Goal: Navigation & Orientation: Find specific page/section

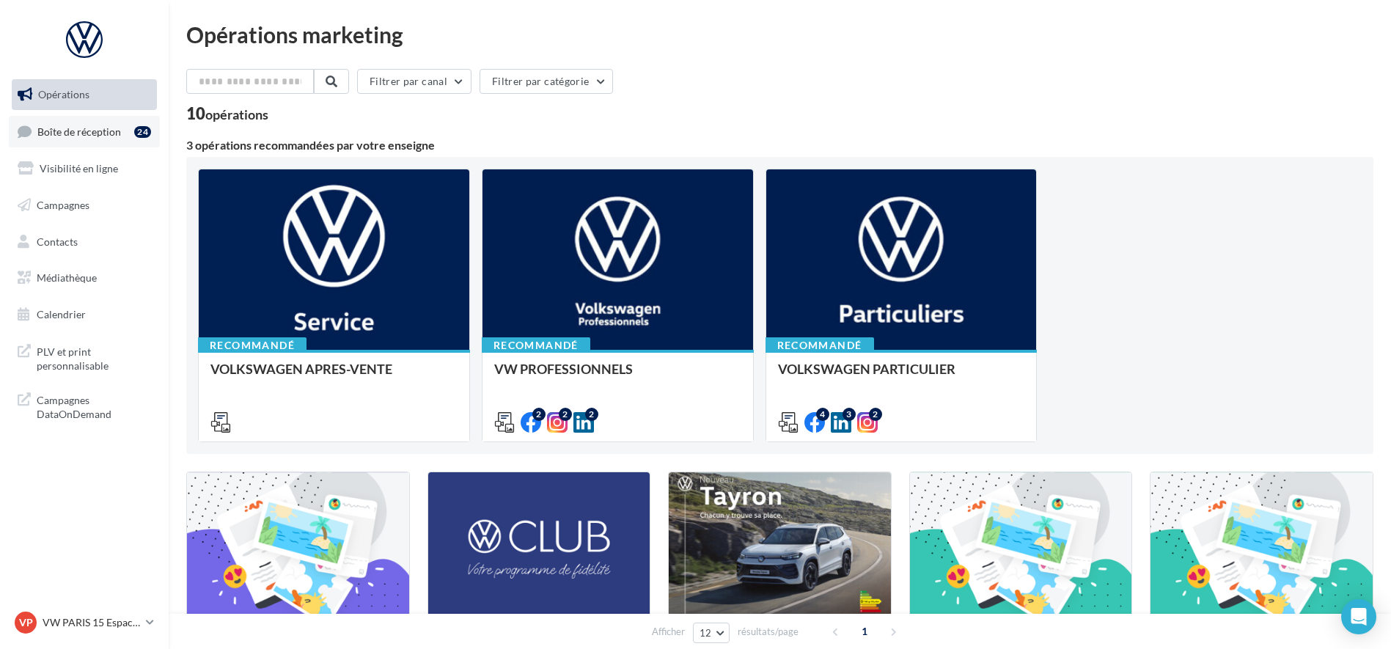
click at [53, 139] on link "Boîte de réception 24" at bounding box center [84, 132] width 151 height 32
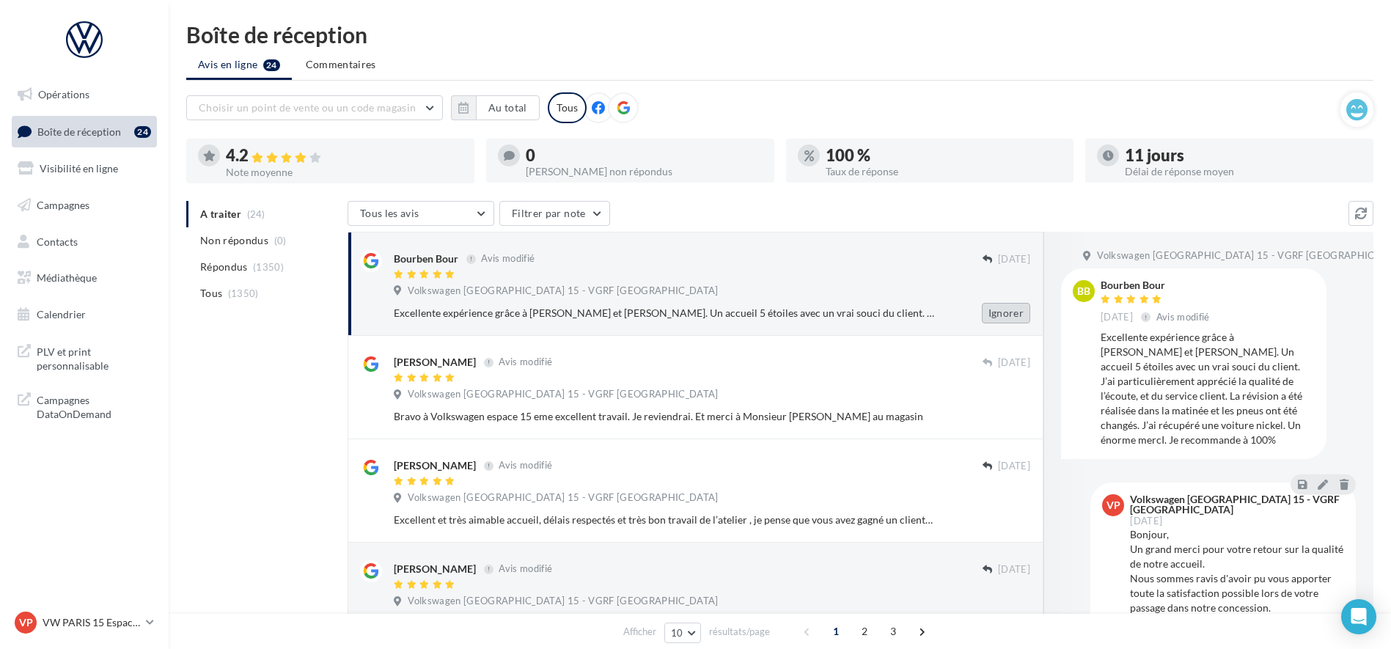
click at [1025, 307] on button "Ignorer" at bounding box center [1006, 313] width 48 height 21
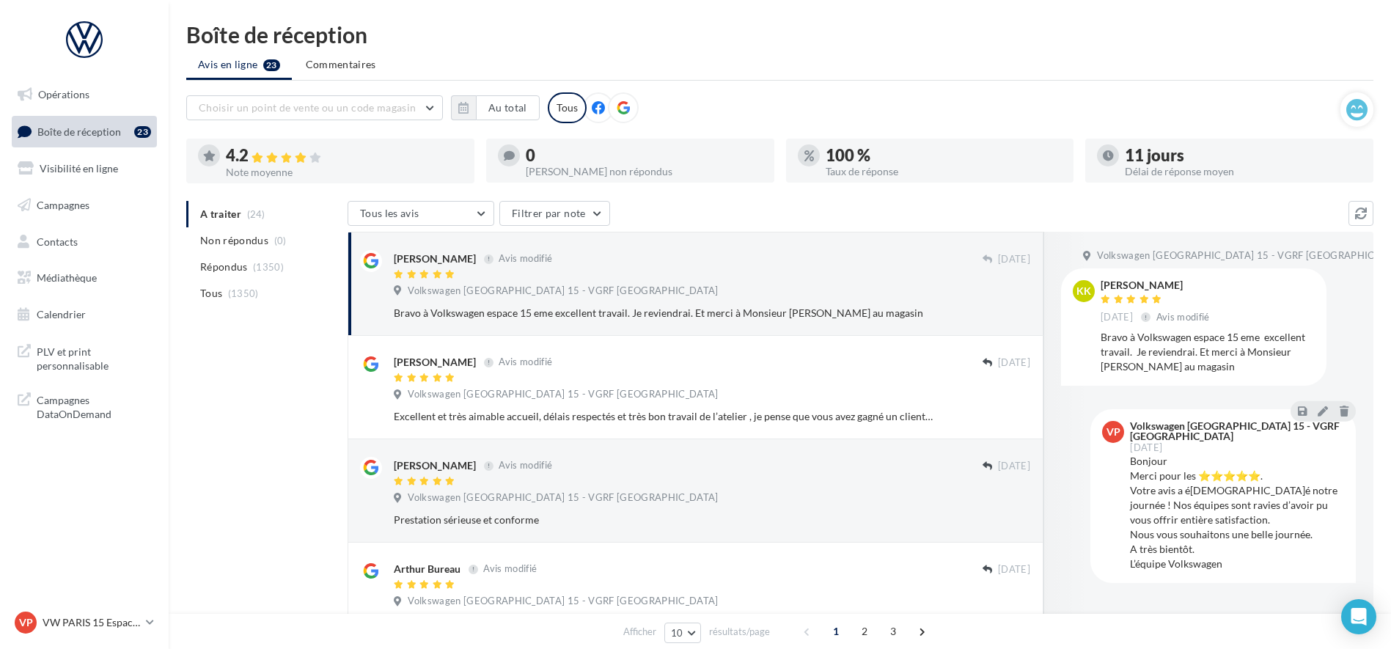
click at [1020, 308] on button "Ignorer" at bounding box center [1006, 313] width 48 height 21
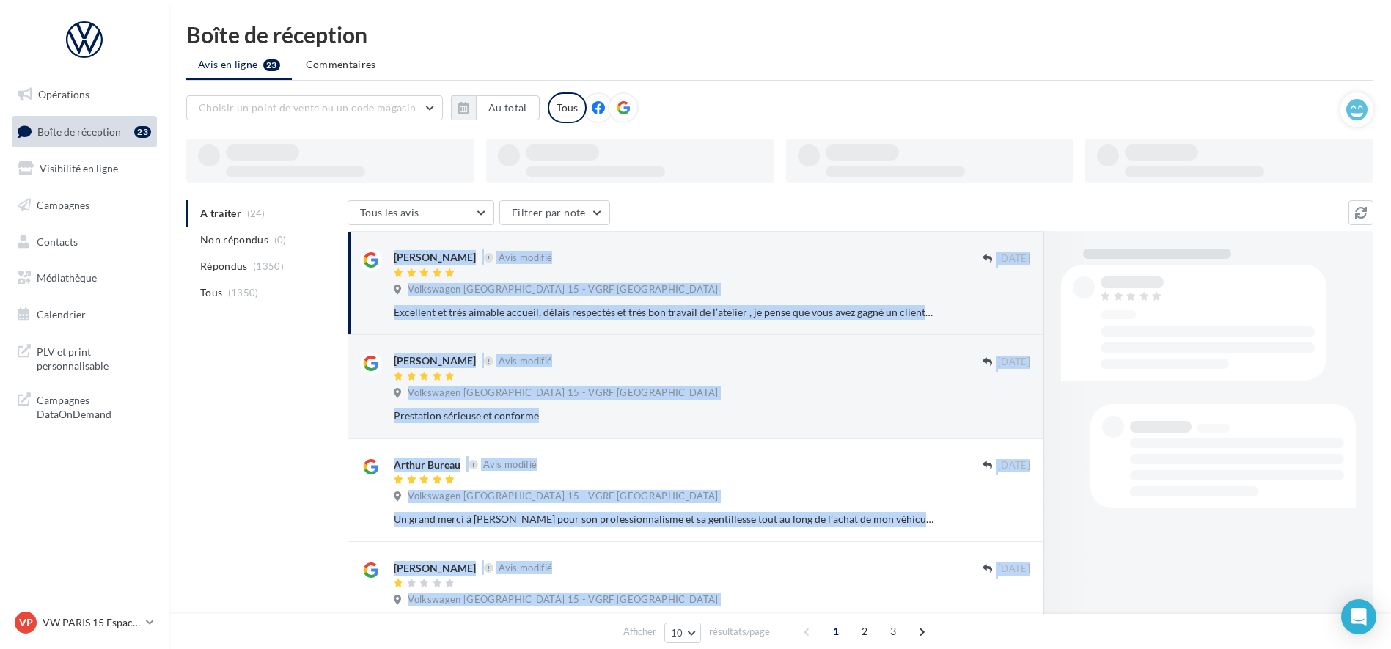
click at [1020, 308] on button "Ignorer" at bounding box center [1006, 312] width 48 height 21
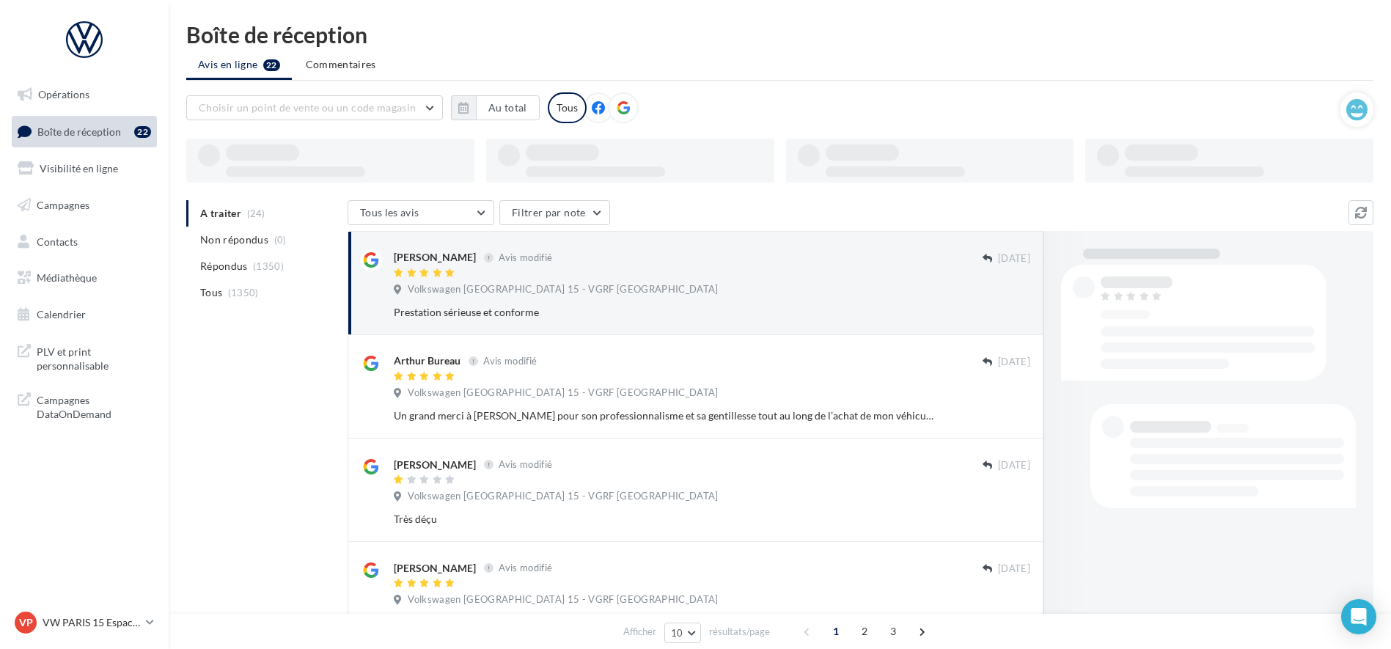
click at [1020, 308] on button "Ignorer" at bounding box center [1006, 312] width 48 height 21
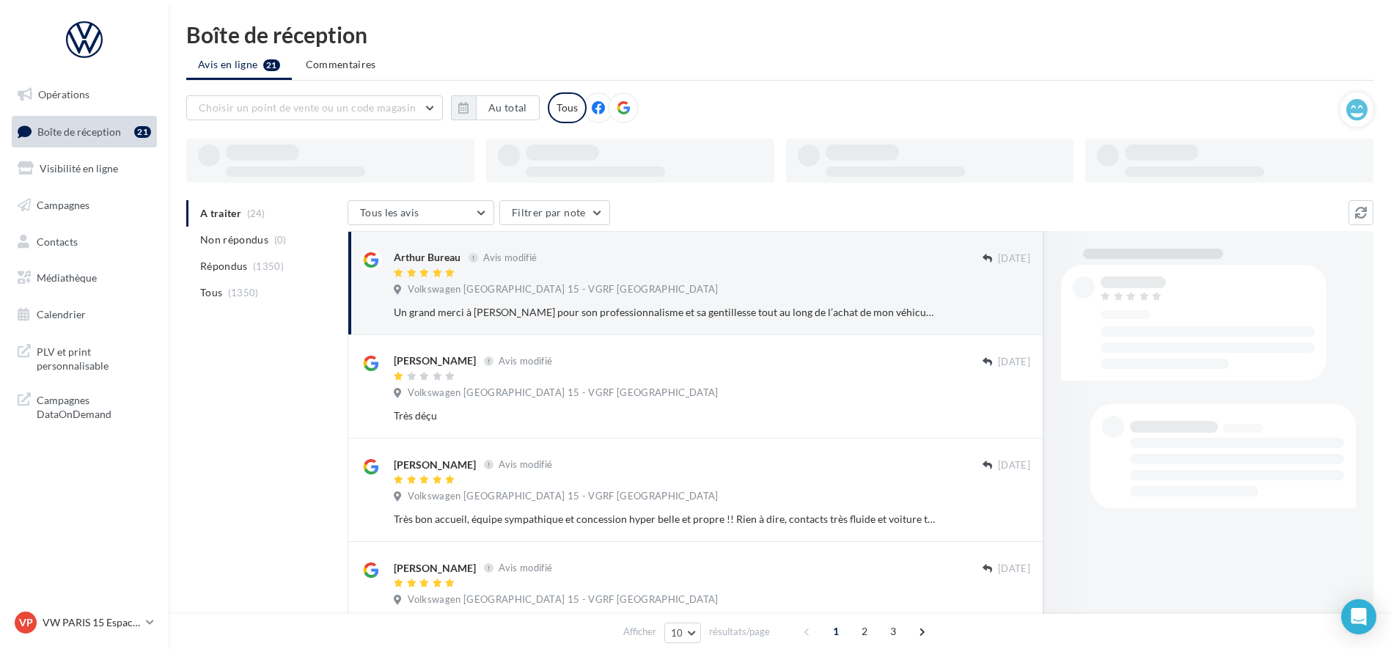
click at [1020, 308] on button "Ignorer" at bounding box center [1006, 312] width 48 height 21
click at [1020, 308] on div "Ignorer" at bounding box center [994, 312] width 95 height 21
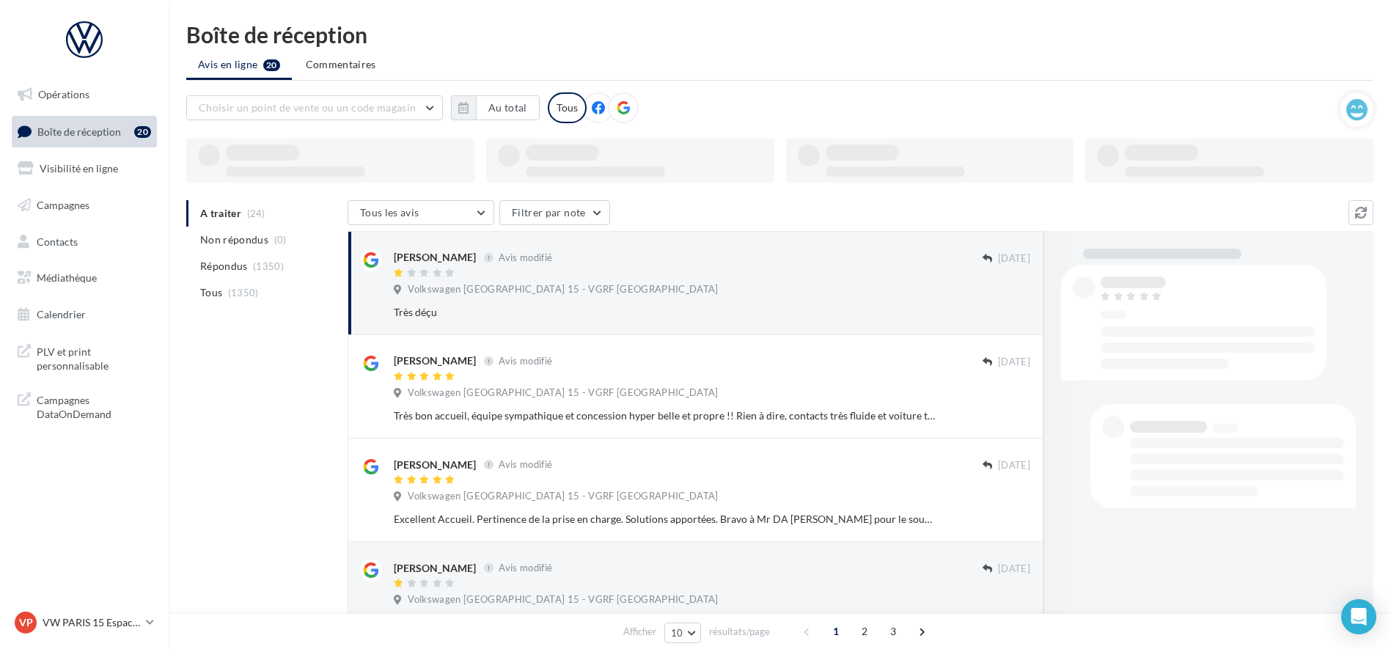
click at [1020, 308] on button "Ignorer" at bounding box center [1006, 312] width 48 height 21
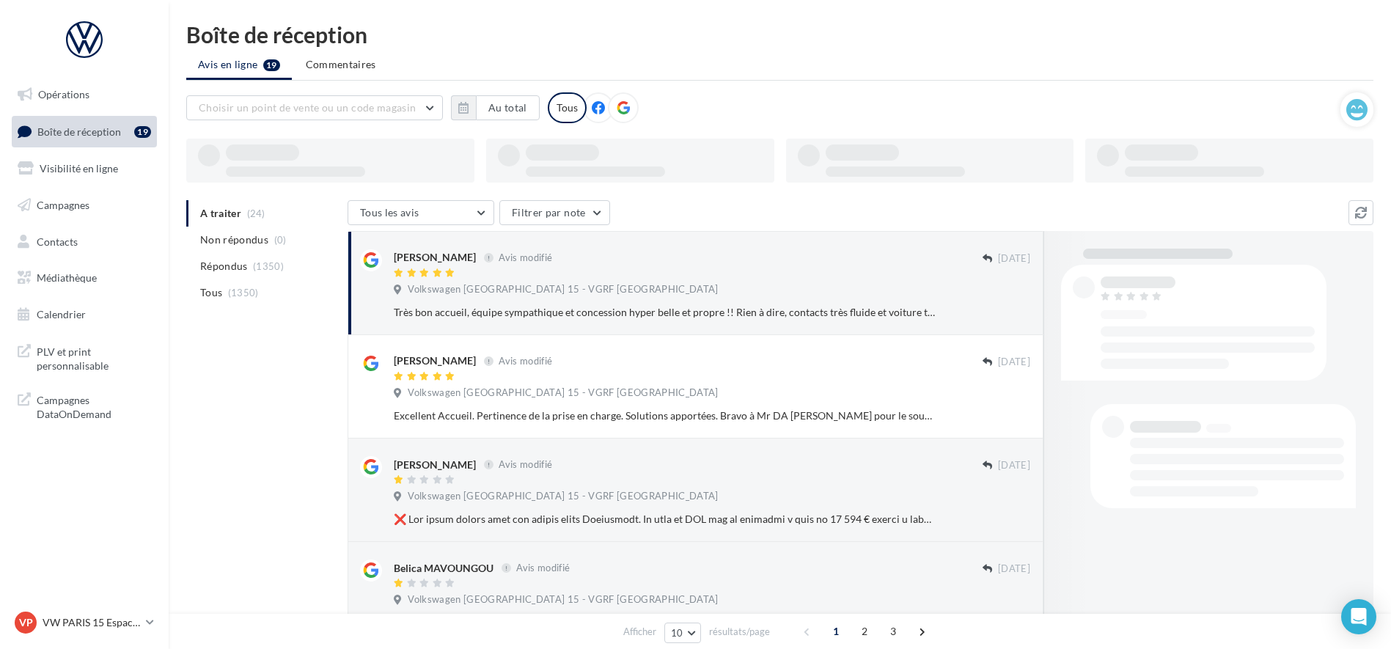
click at [1020, 308] on button "Ignorer" at bounding box center [1006, 312] width 48 height 21
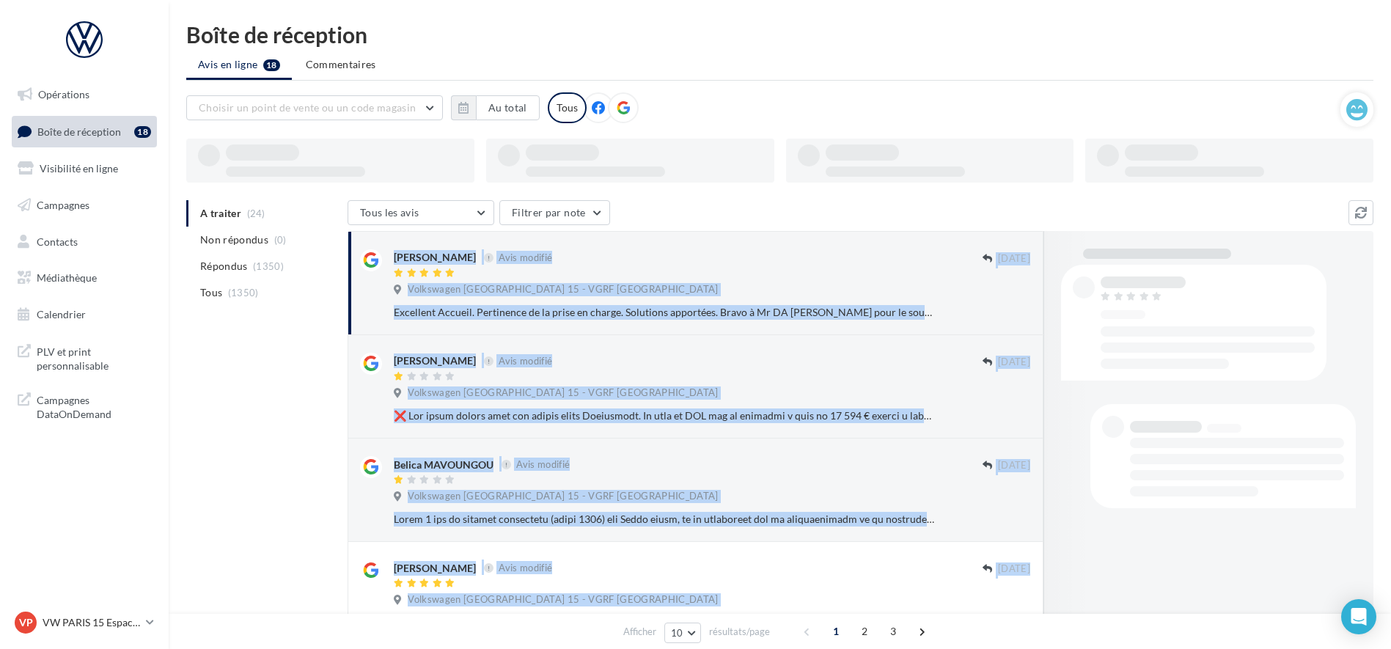
click at [1020, 308] on button "Ignorer" at bounding box center [1006, 312] width 48 height 21
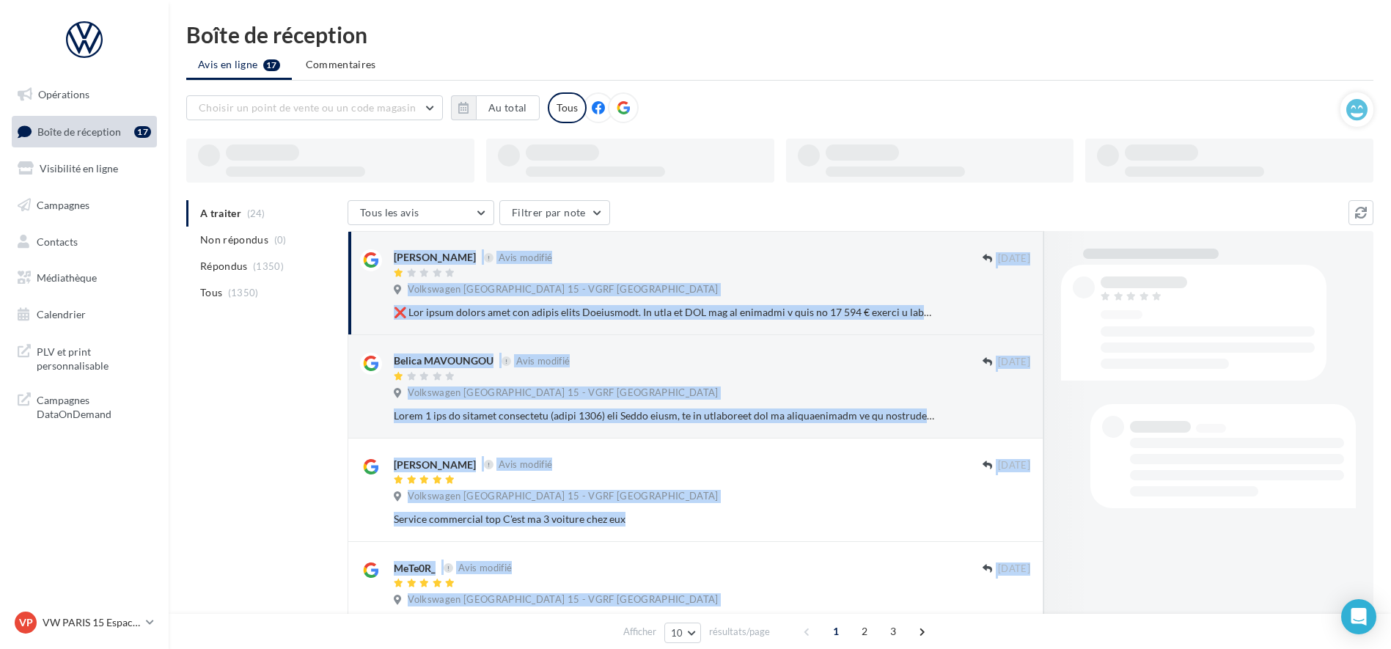
click at [1020, 308] on button "Ignorer" at bounding box center [1006, 312] width 48 height 21
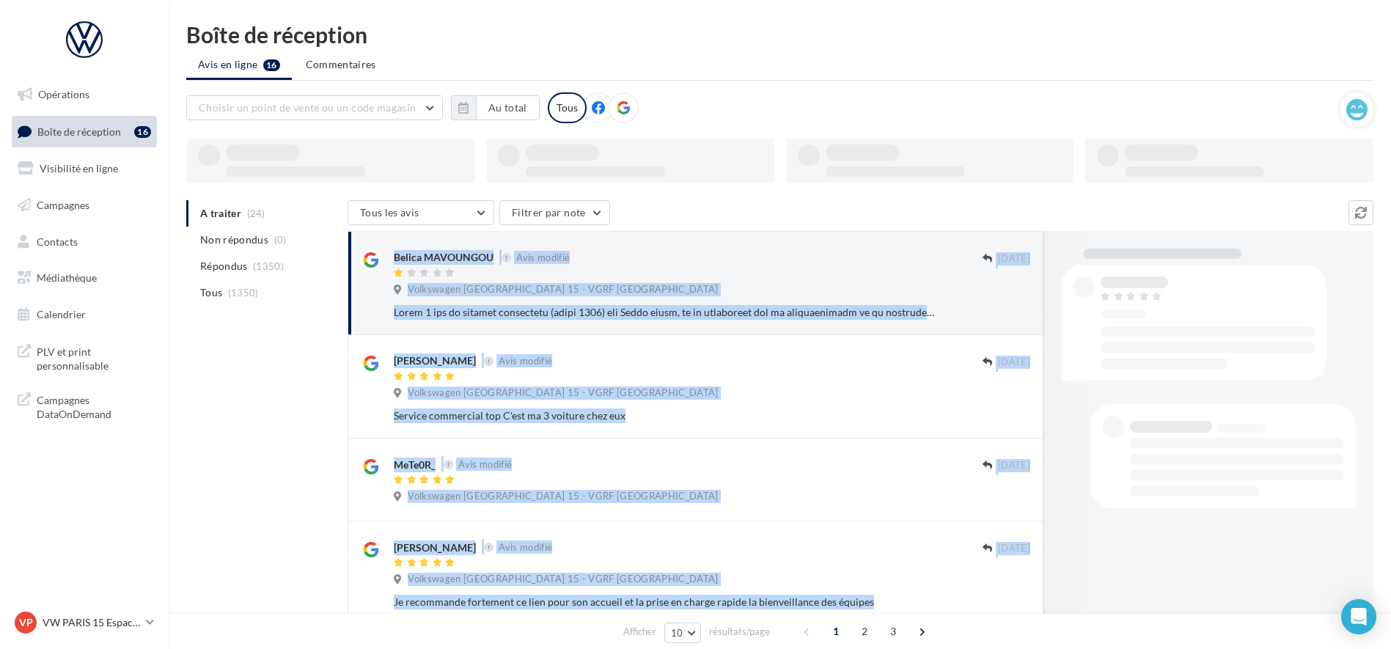
click at [1020, 308] on button "Ignorer" at bounding box center [1006, 312] width 48 height 21
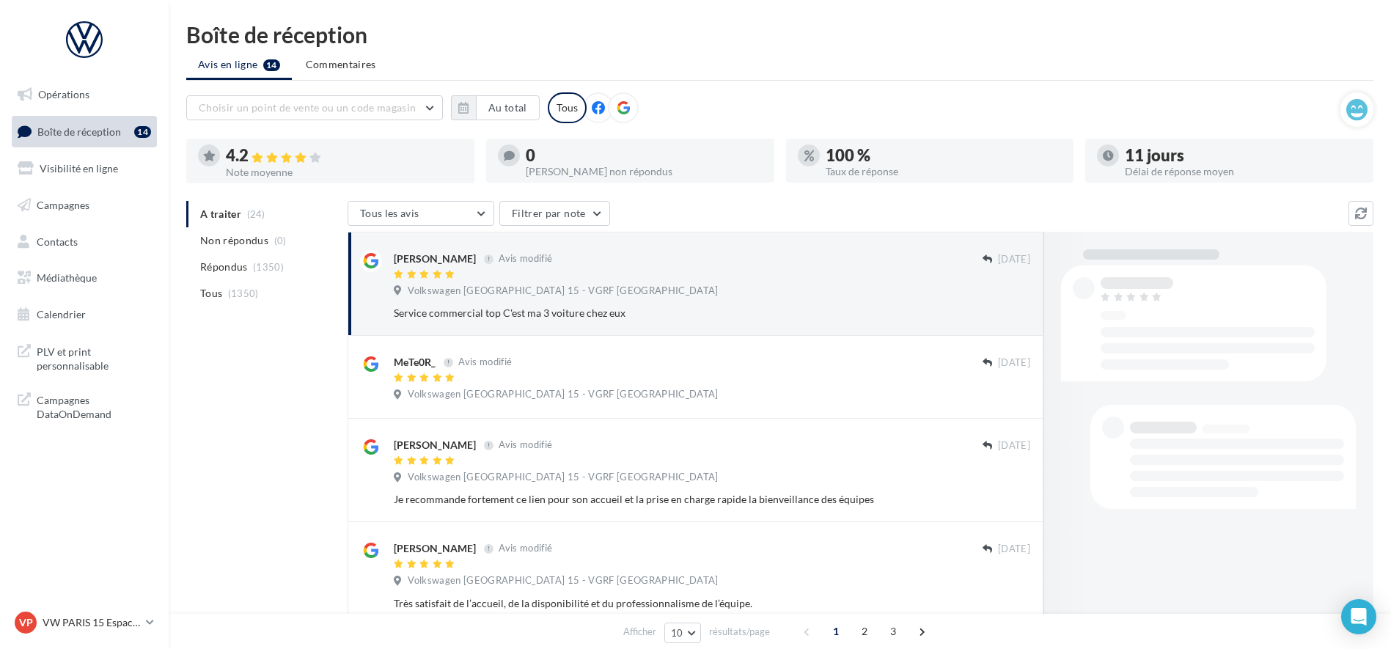
click at [1020, 308] on button "Ignorer" at bounding box center [1006, 313] width 48 height 21
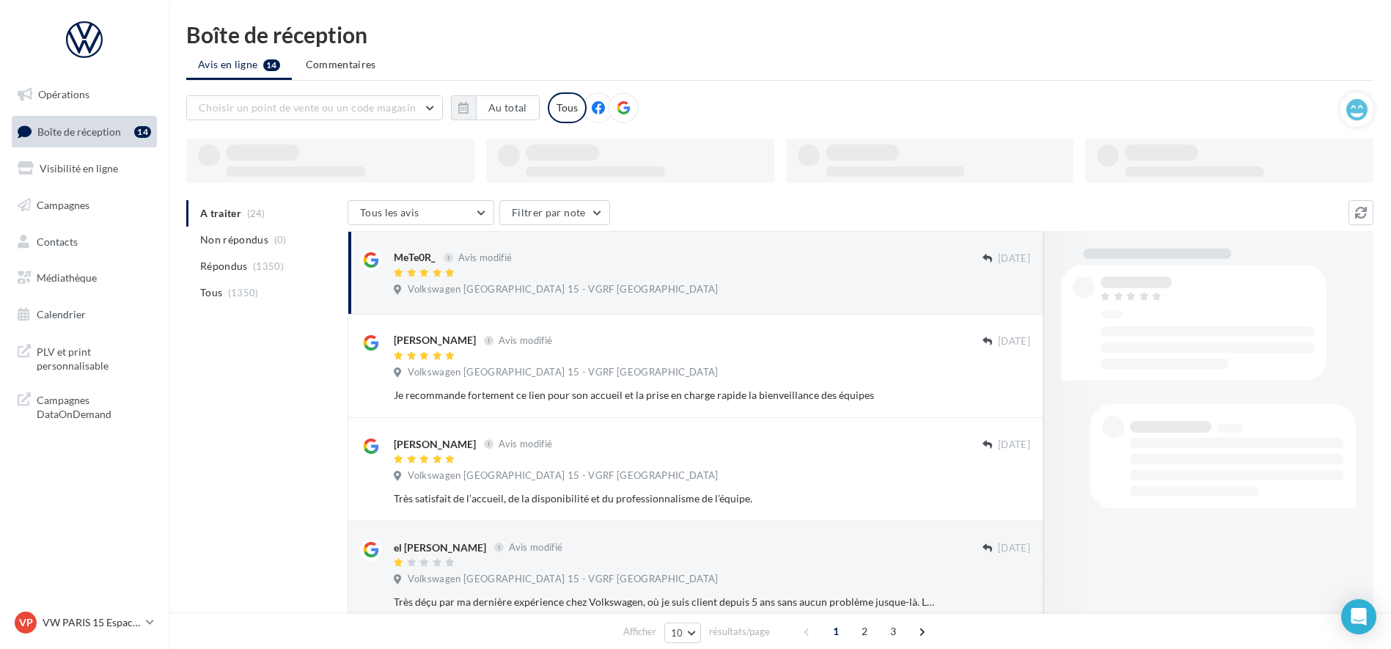
click at [1020, 308] on div "Ignorer" at bounding box center [1007, 292] width 72 height 44
click at [1020, 308] on div "Ignorer" at bounding box center [1007, 293] width 72 height 44
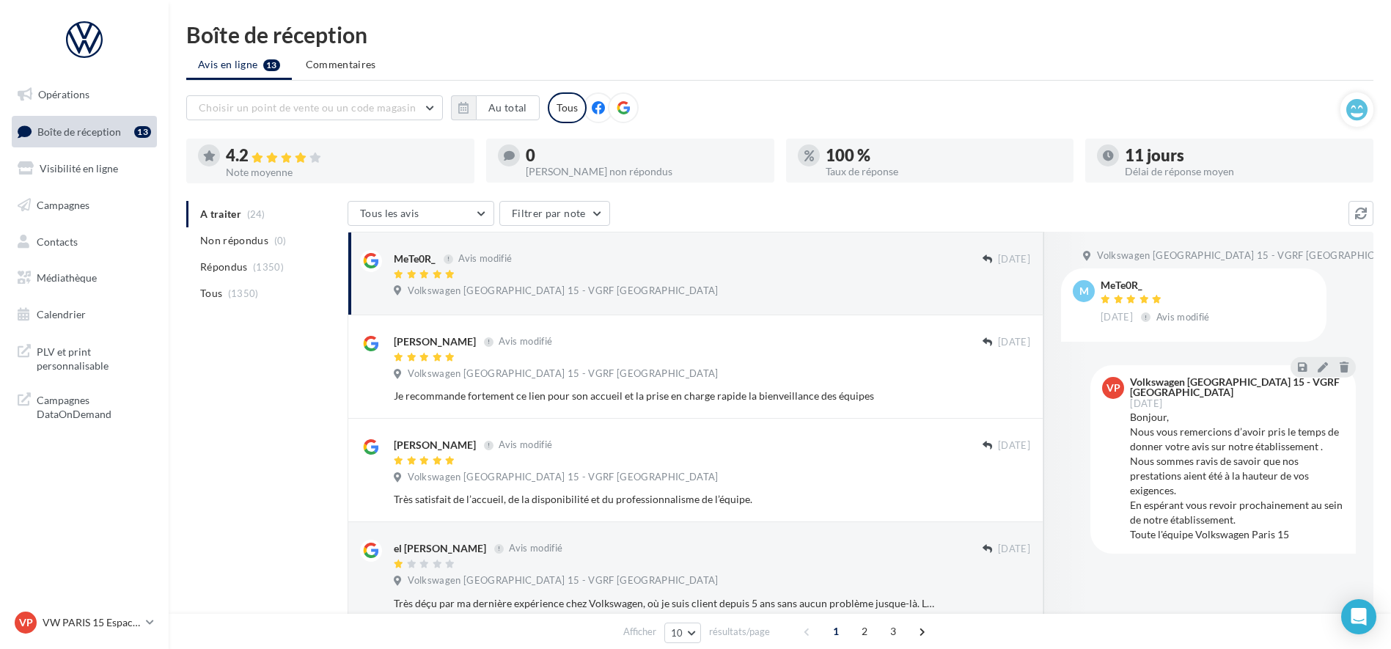
click at [1020, 308] on div "Ignorer" at bounding box center [1007, 293] width 72 height 44
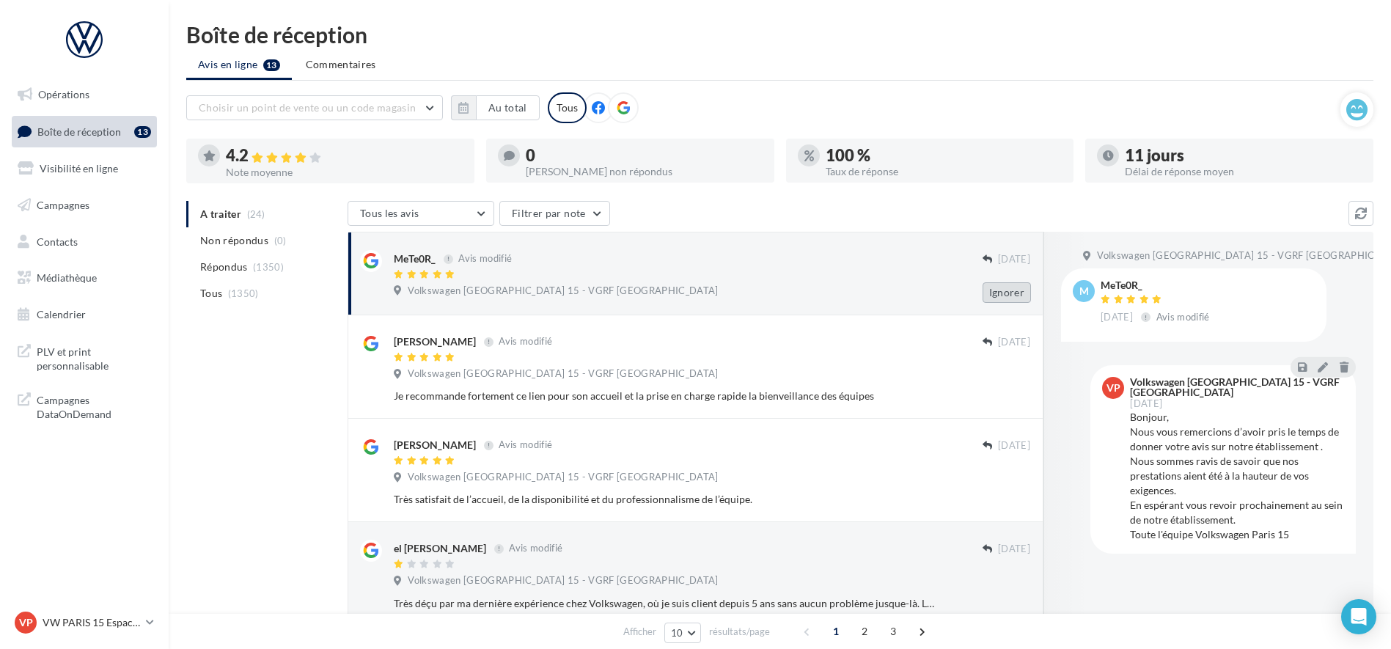
click at [1017, 301] on button "Ignorer" at bounding box center [1007, 292] width 48 height 21
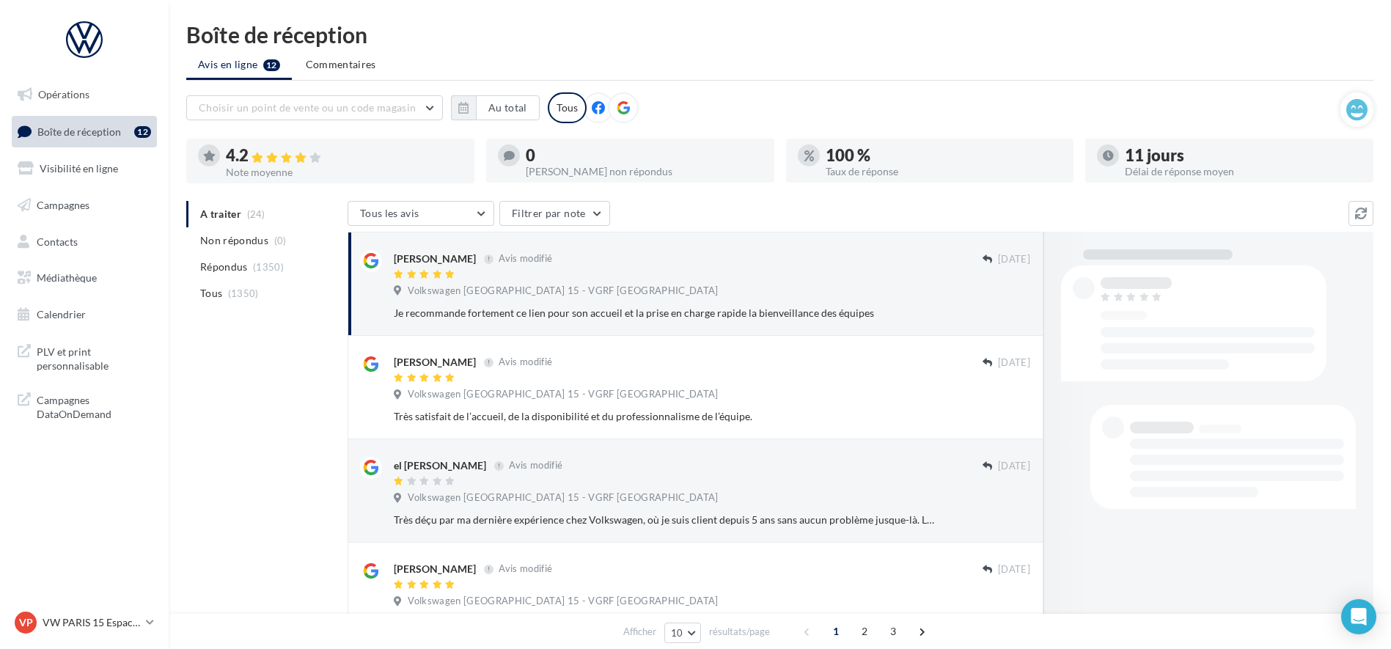
click at [1017, 301] on div "[PERSON_NAME] Avis modifié [DATE] Volkswagen [GEOGRAPHIC_DATA] 15 - VGRF Grand …" at bounding box center [712, 286] width 637 height 73
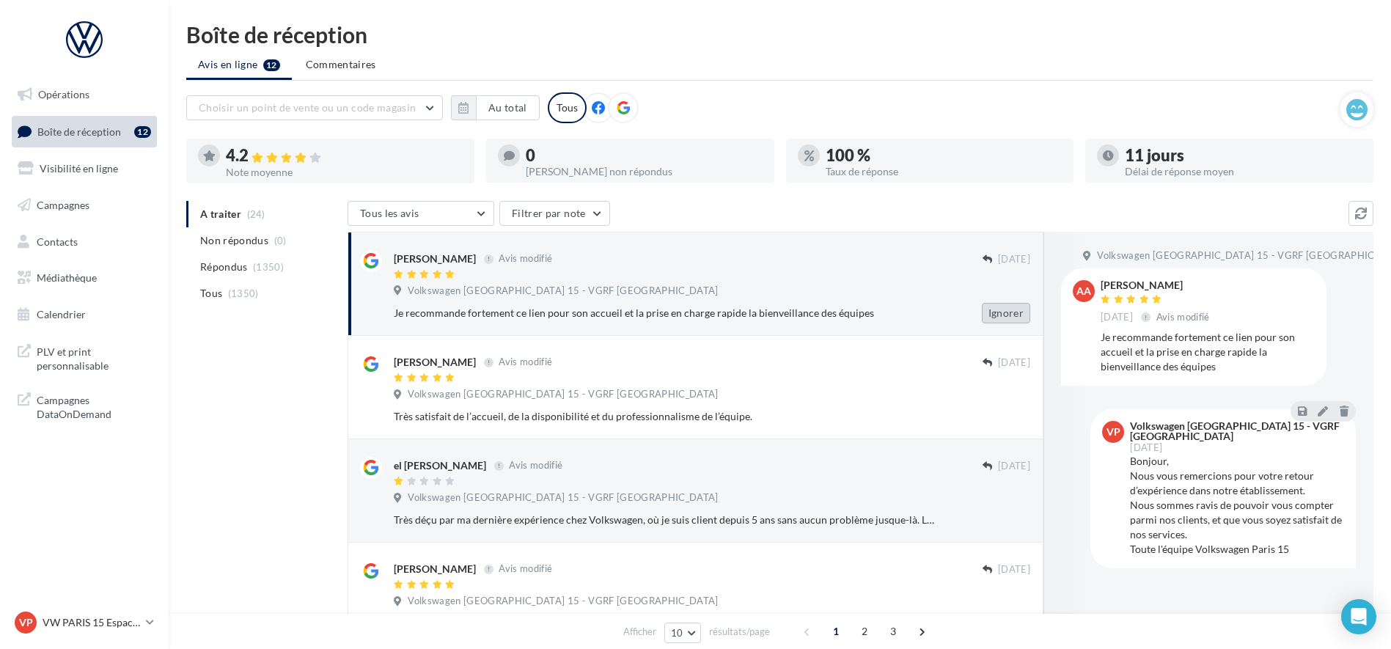
click at [1006, 315] on button "Ignorer" at bounding box center [1006, 313] width 48 height 21
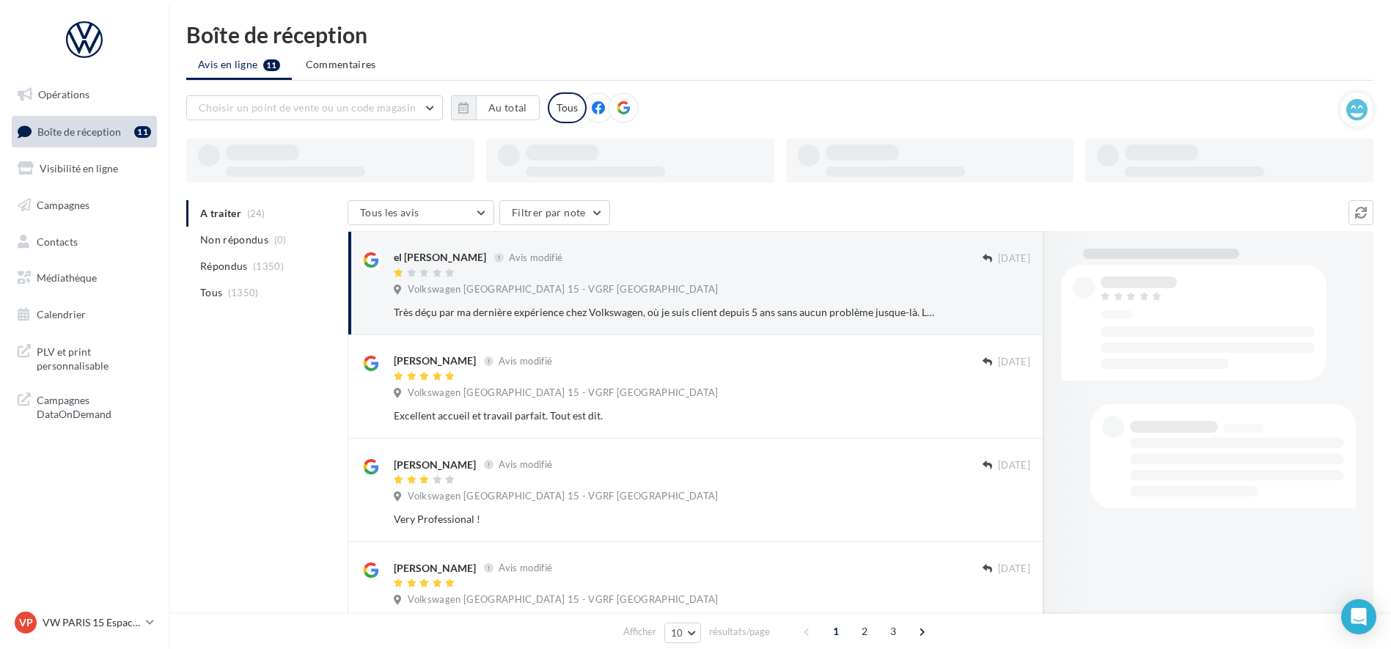
click at [1005, 315] on button "Ignorer" at bounding box center [1006, 312] width 48 height 21
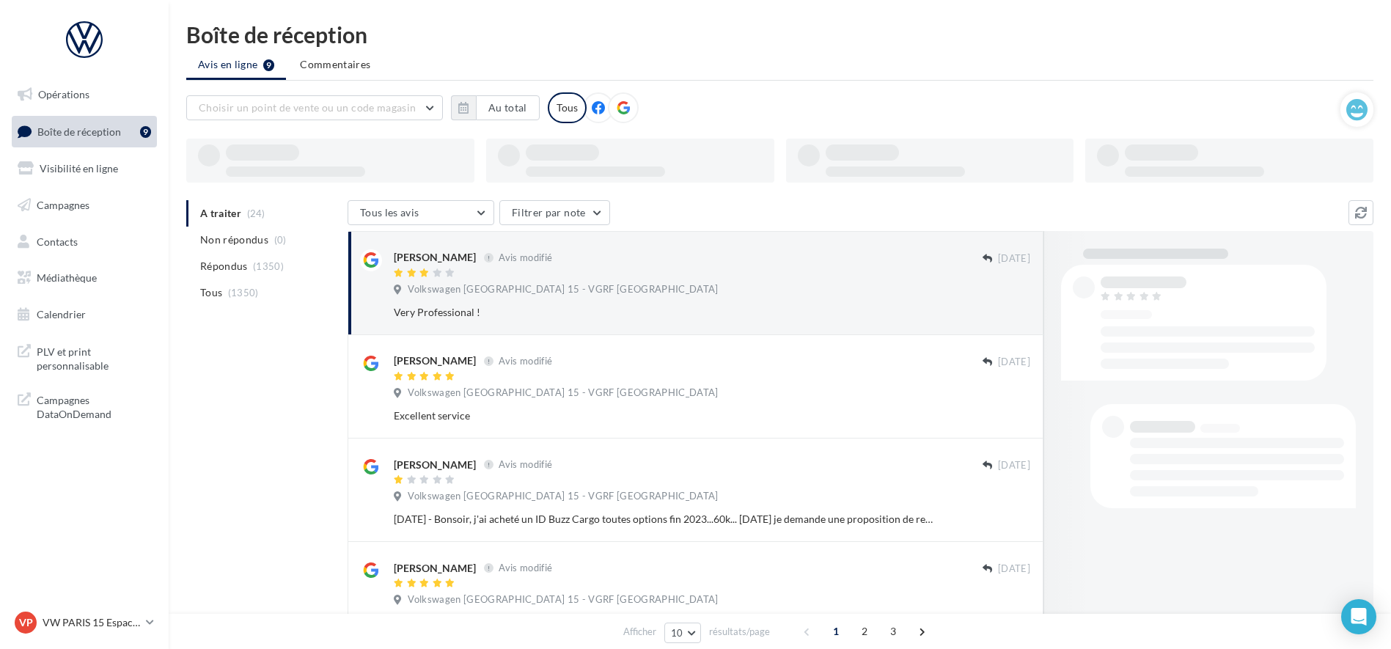
click at [1005, 315] on button "Ignorer" at bounding box center [1006, 312] width 48 height 21
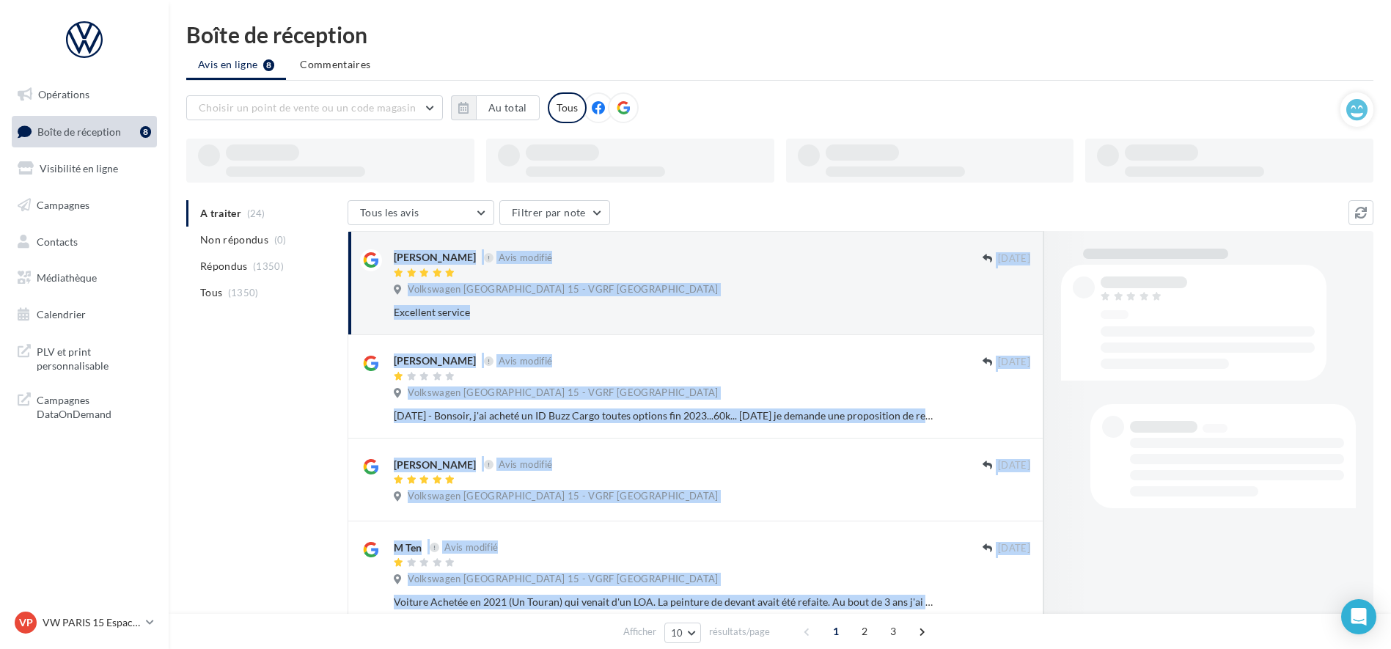
click at [1005, 315] on button "Ignorer" at bounding box center [1006, 312] width 48 height 21
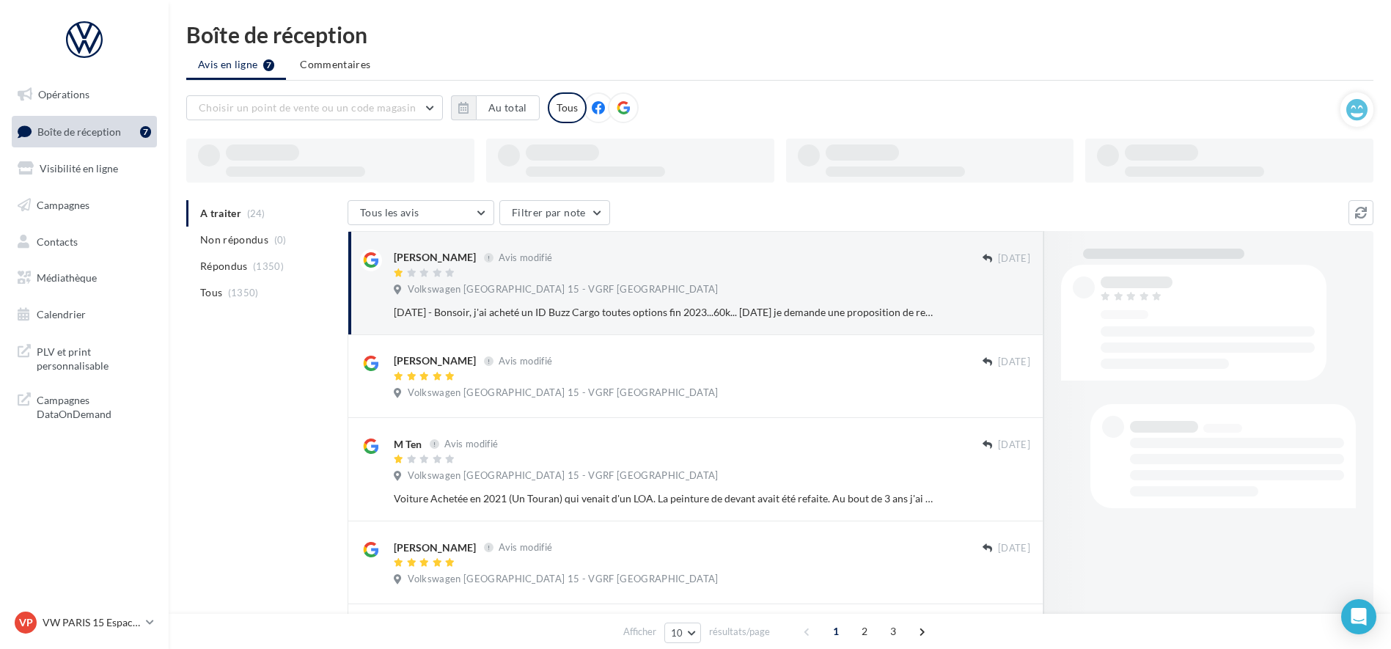
click at [1005, 315] on button "Ignorer" at bounding box center [1006, 312] width 48 height 21
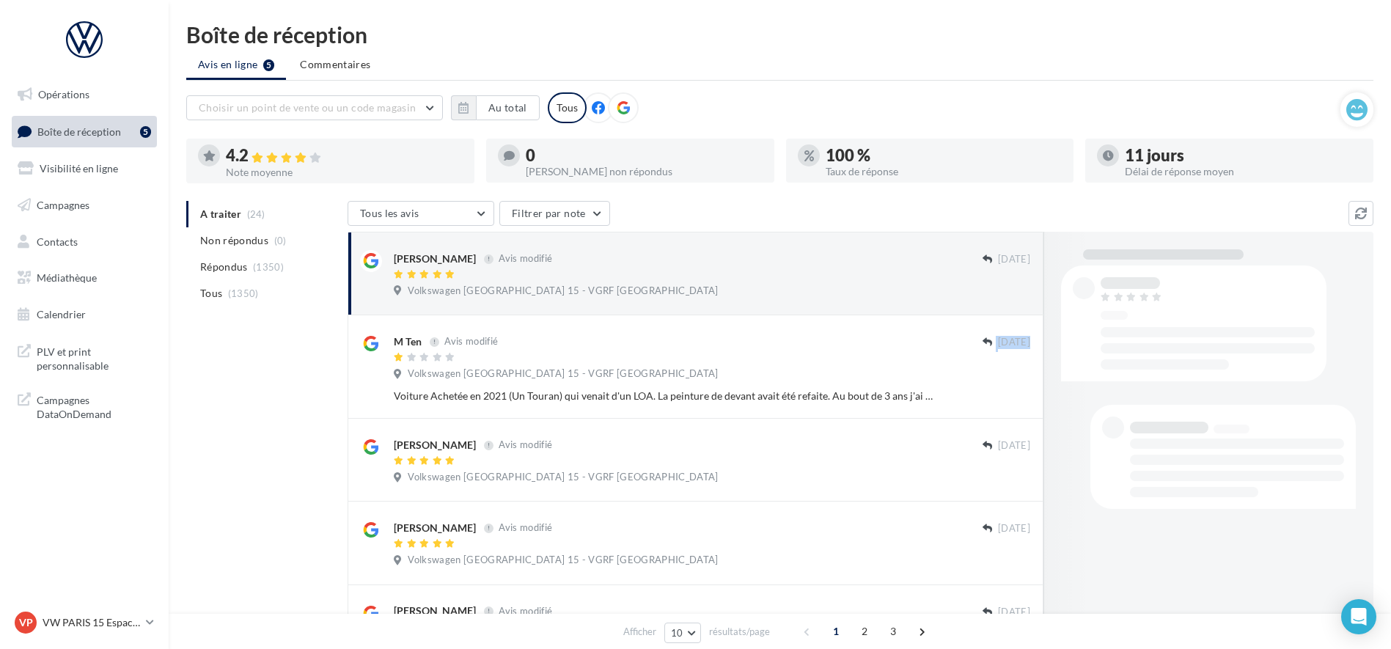
click at [1005, 315] on div "M Ten Avis modifié [DATE] Volkswagen [GEOGRAPHIC_DATA] 15 - VGRF Grand Paris Vo…" at bounding box center [696, 366] width 696 height 103
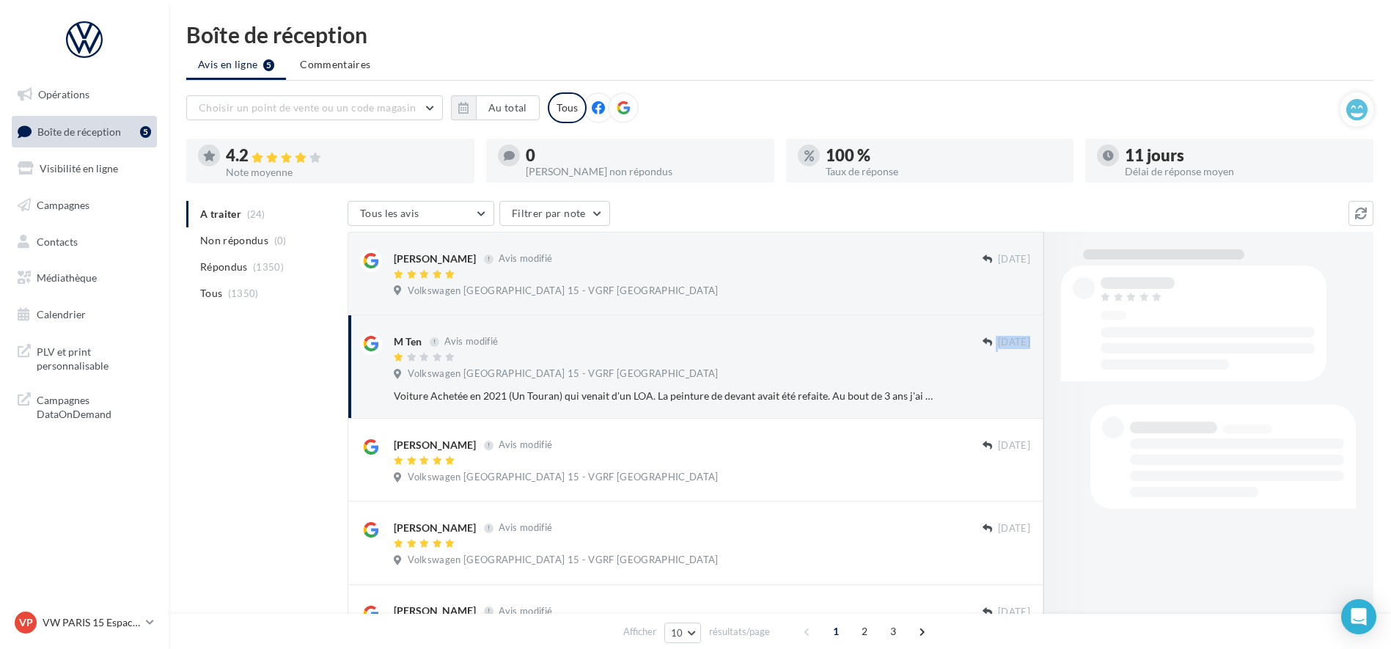
click at [1005, 315] on div "M Ten Avis modifié [DATE] Volkswagen [GEOGRAPHIC_DATA] 15 - VGRF Grand Paris Vo…" at bounding box center [696, 366] width 696 height 103
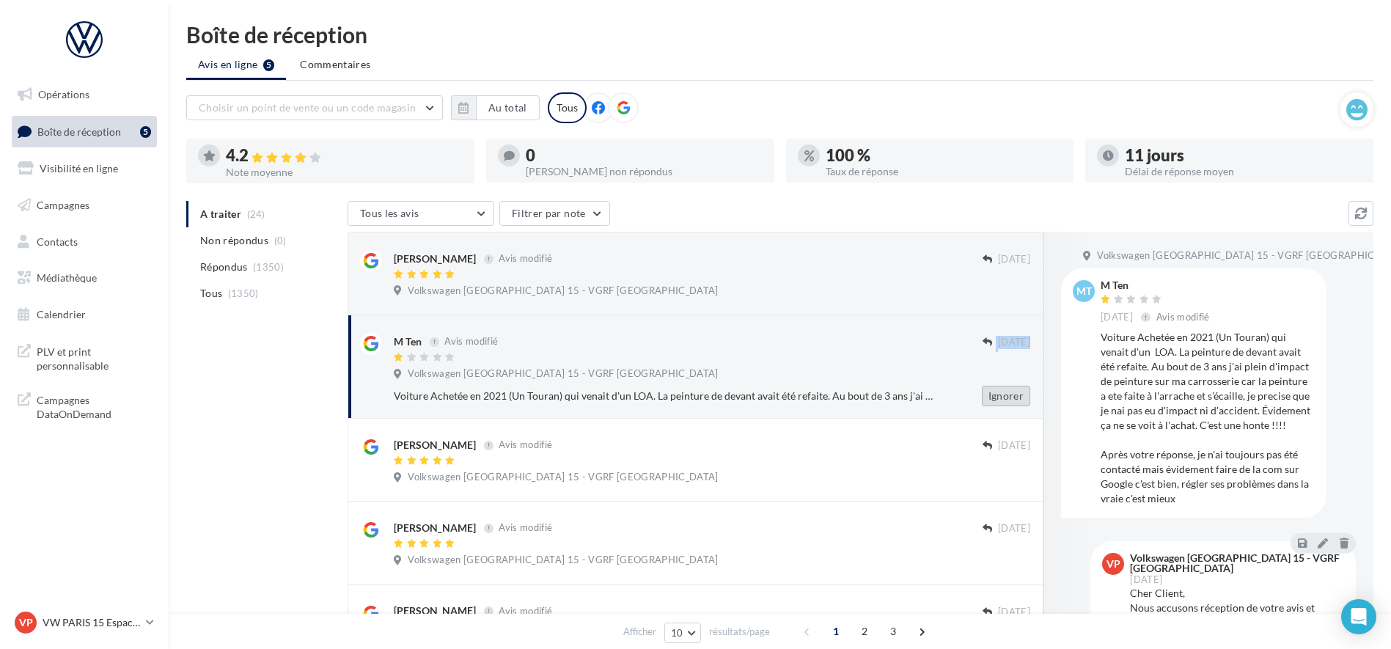
click at [1003, 392] on button "Ignorer" at bounding box center [1006, 396] width 48 height 21
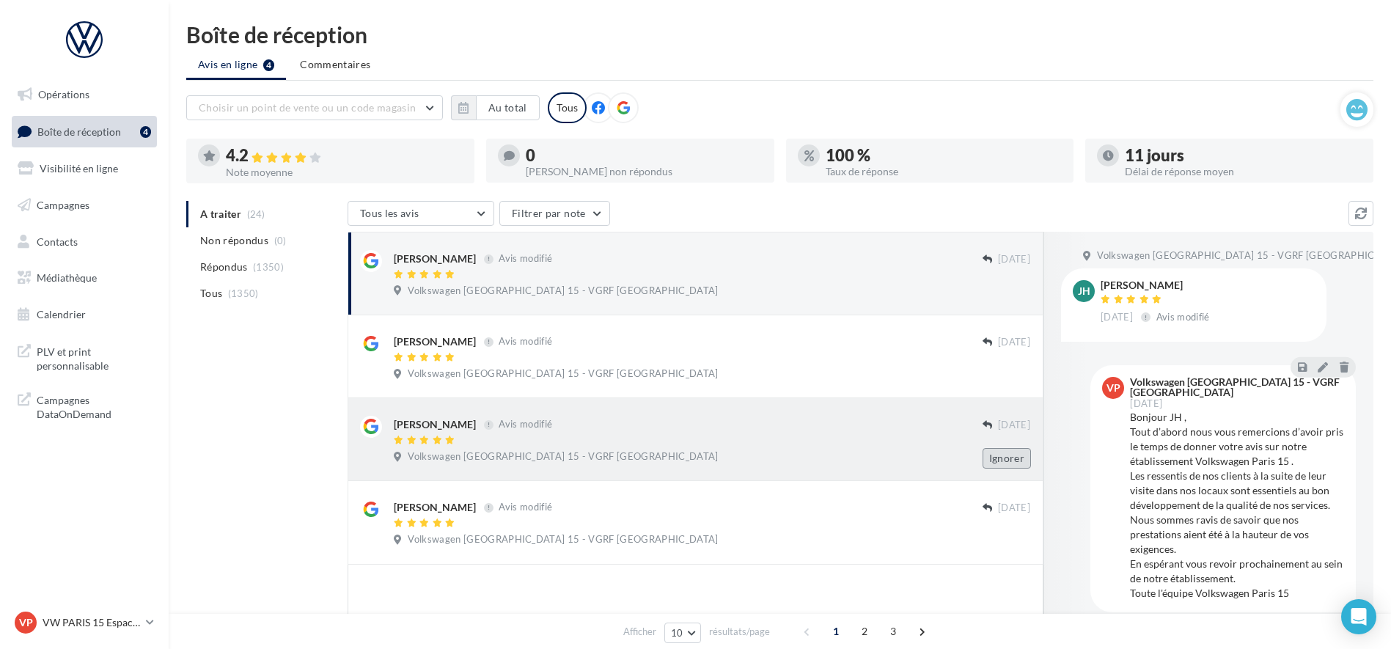
click at [1011, 468] on button "Ignorer" at bounding box center [1007, 458] width 48 height 21
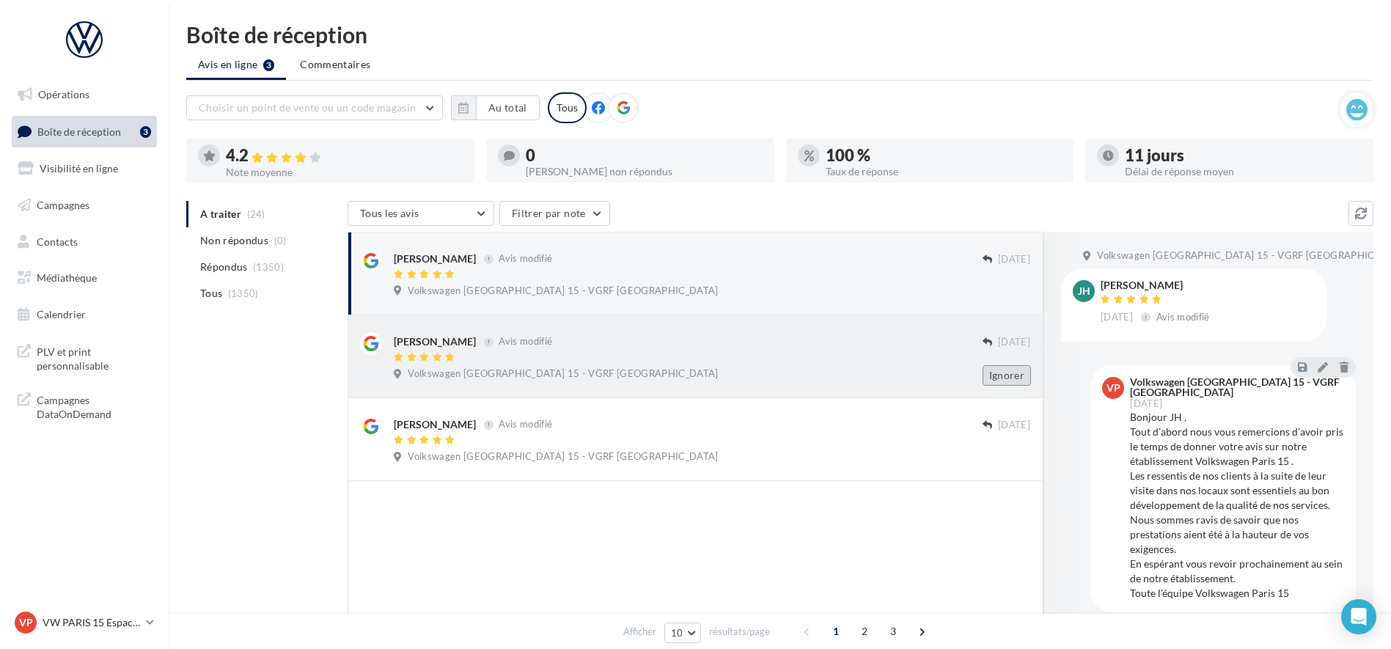
click at [1014, 377] on button "Ignorer" at bounding box center [1007, 375] width 48 height 21
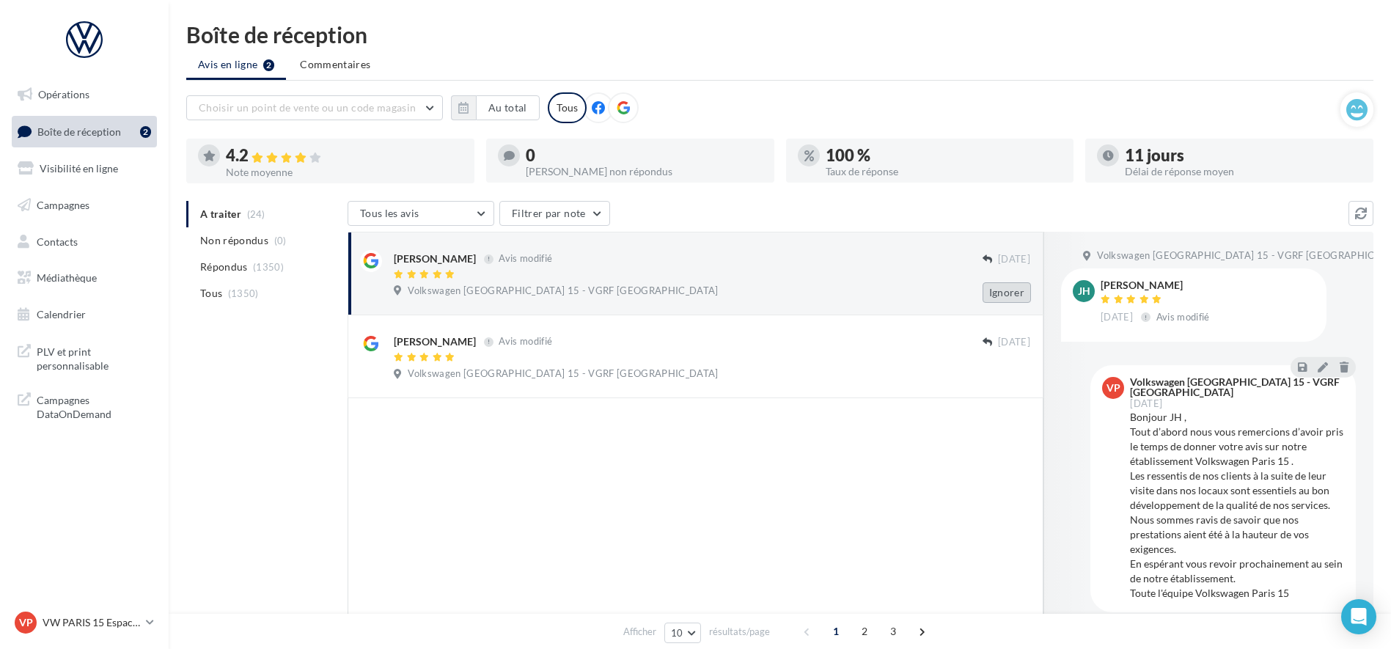
click at [1007, 293] on button "Ignorer" at bounding box center [1007, 292] width 48 height 21
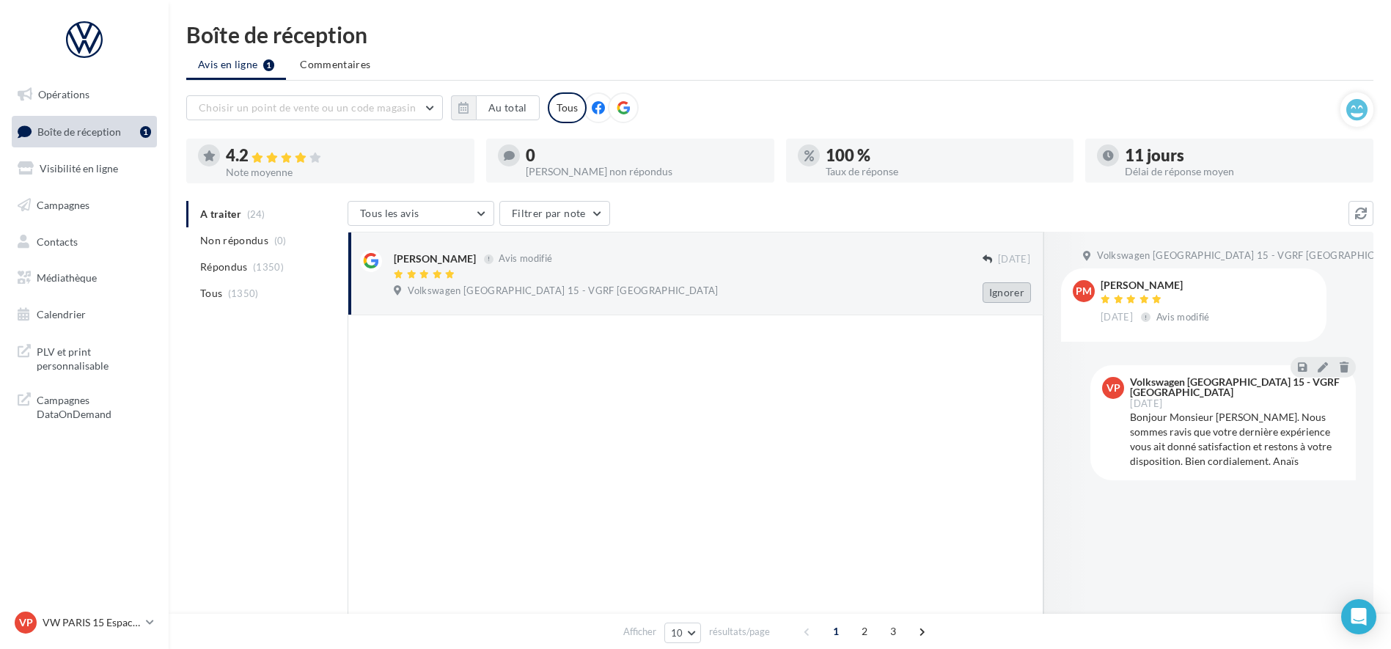
click at [1003, 292] on button "Ignorer" at bounding box center [1007, 292] width 48 height 21
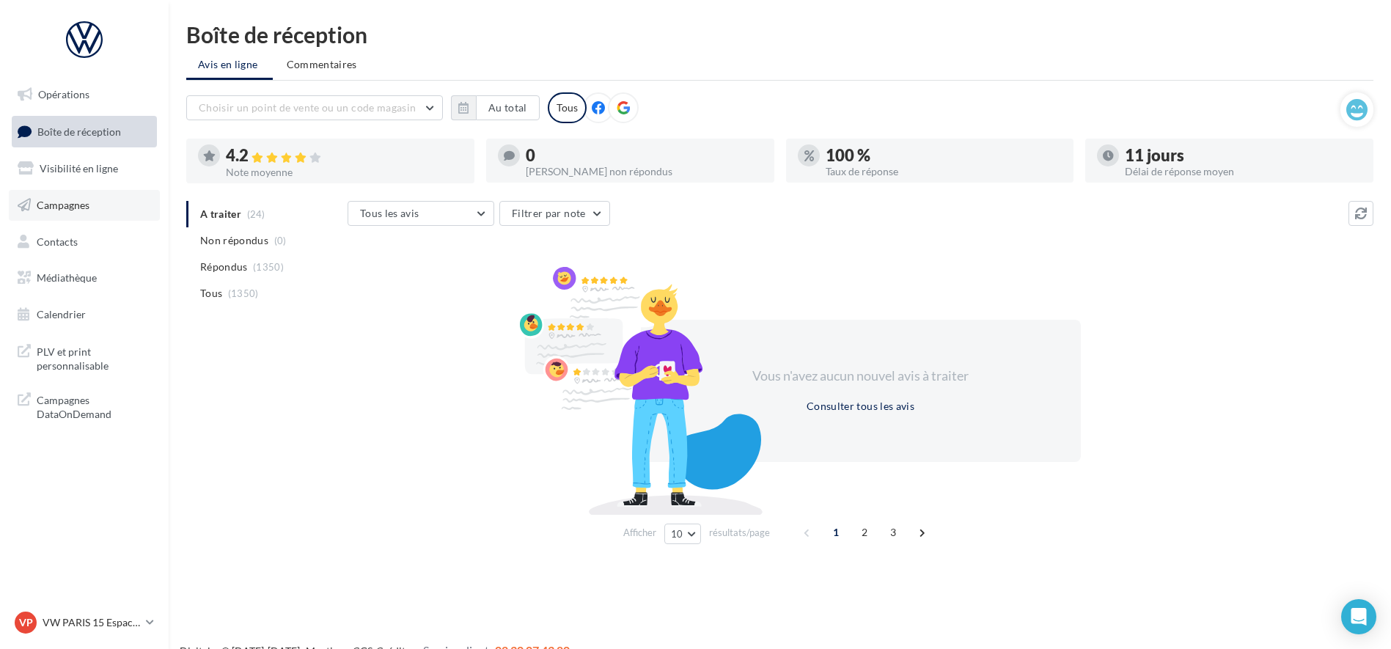
click at [86, 196] on link "Campagnes" at bounding box center [84, 205] width 151 height 31
click at [95, 168] on span "Visibilité en ligne" at bounding box center [79, 168] width 78 height 12
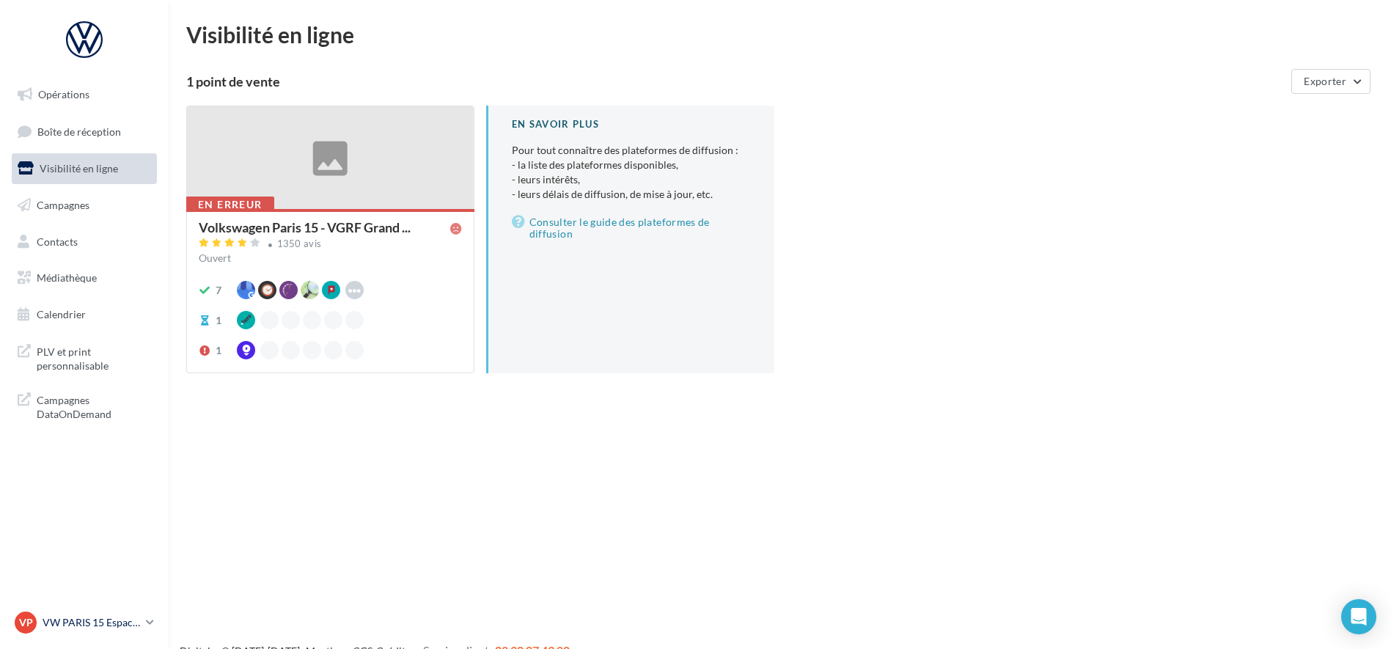
click at [82, 634] on link "VP VW PARIS 15 Espace Suffren vw-par15-mon" at bounding box center [84, 623] width 145 height 28
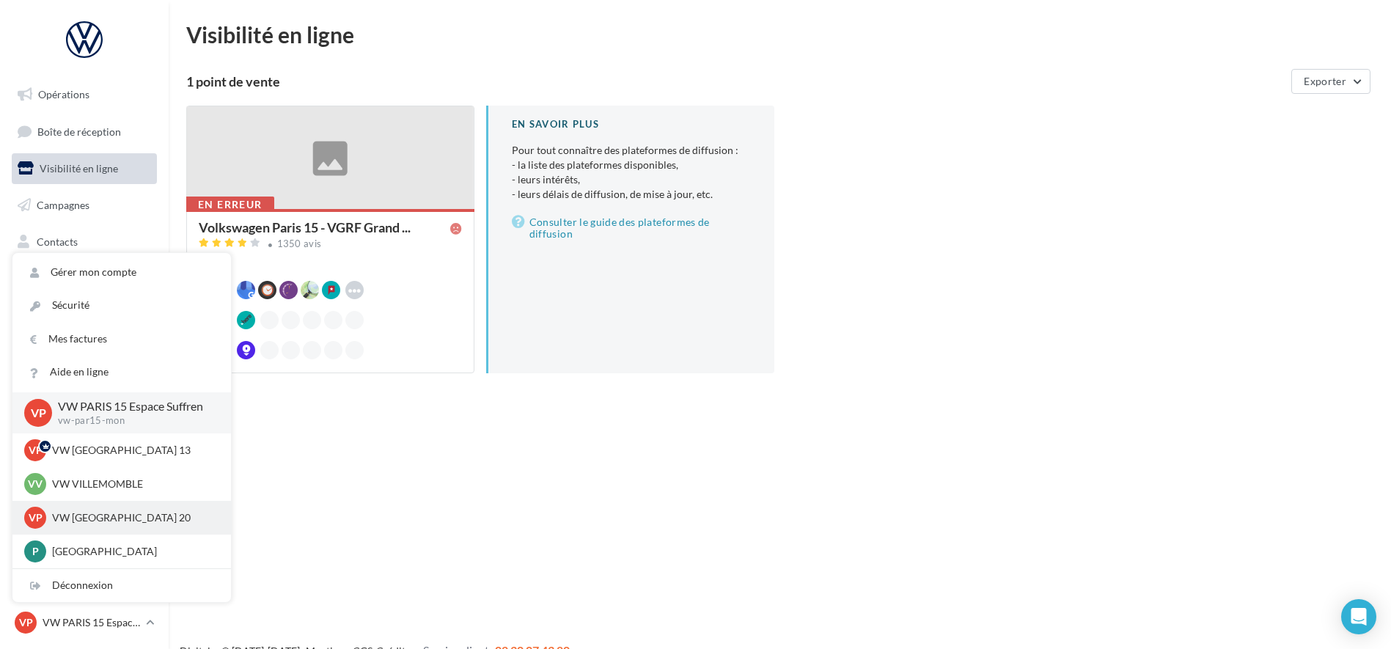
click at [118, 519] on p "VW [GEOGRAPHIC_DATA] 20" at bounding box center [132, 518] width 161 height 15
